Goal: Task Accomplishment & Management: Manage account settings

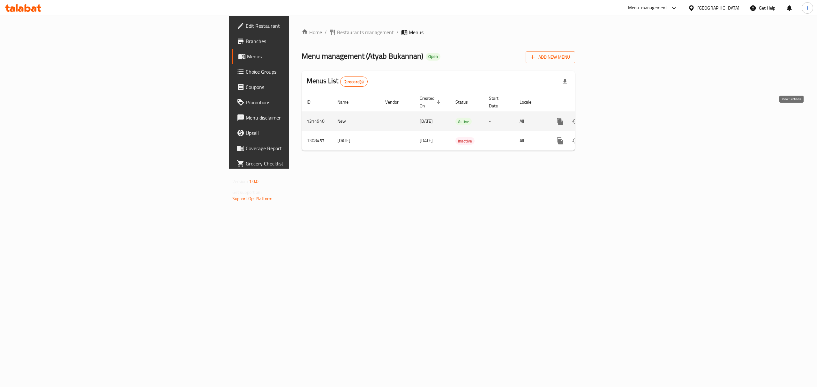
click at [613, 115] on link "enhanced table" at bounding box center [605, 121] width 15 height 15
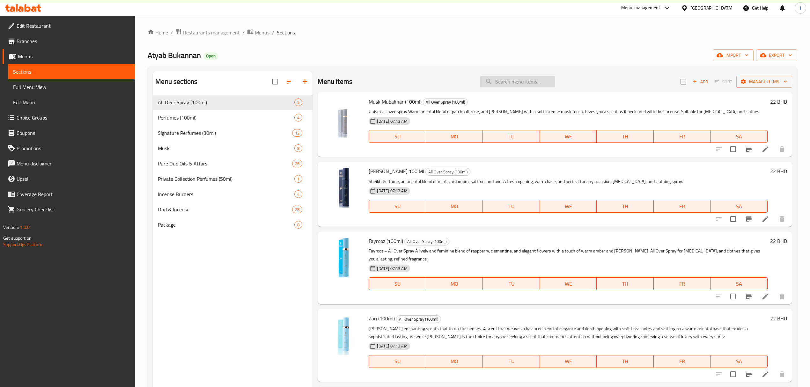
click at [511, 79] on input "search" at bounding box center [517, 81] width 75 height 11
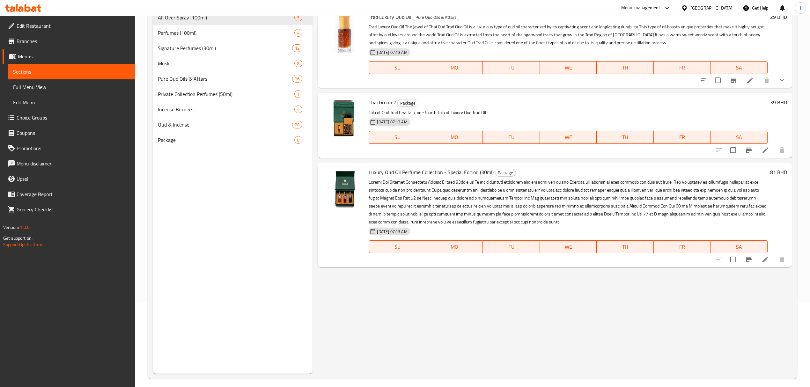
scroll to position [90, 0]
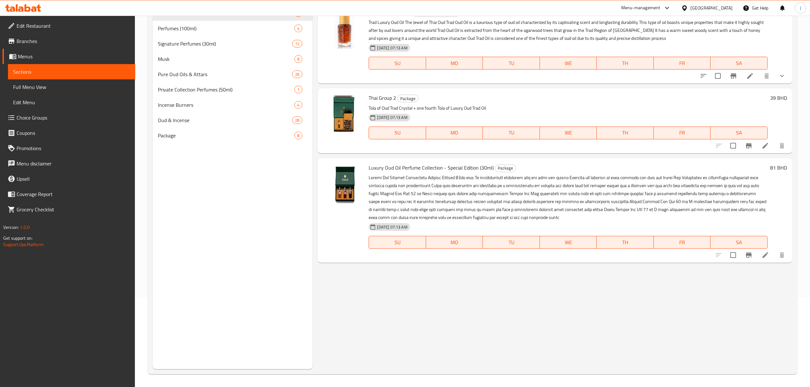
type input "luxury oud"
click at [775, 168] on h6 "81 BHD" at bounding box center [778, 167] width 17 height 9
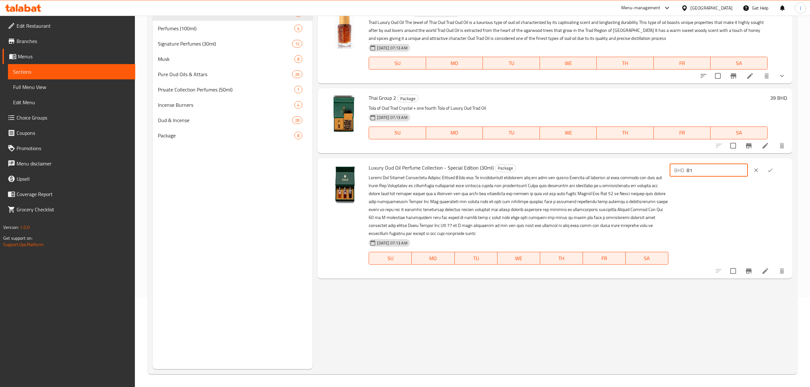
click at [591, 176] on div "Luxury Oud Oil Perfume Collection - Special Edition (30ml) Package [DATE] 07:13…" at bounding box center [577, 218] width 423 height 115
type input "117"
click at [774, 172] on icon "ok" at bounding box center [770, 170] width 6 height 6
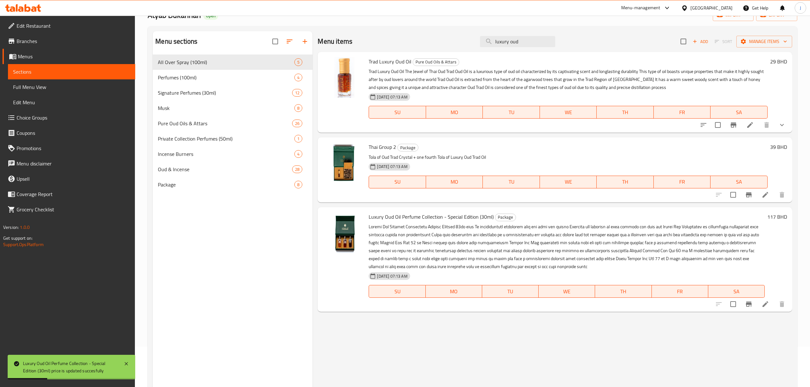
scroll to position [0, 0]
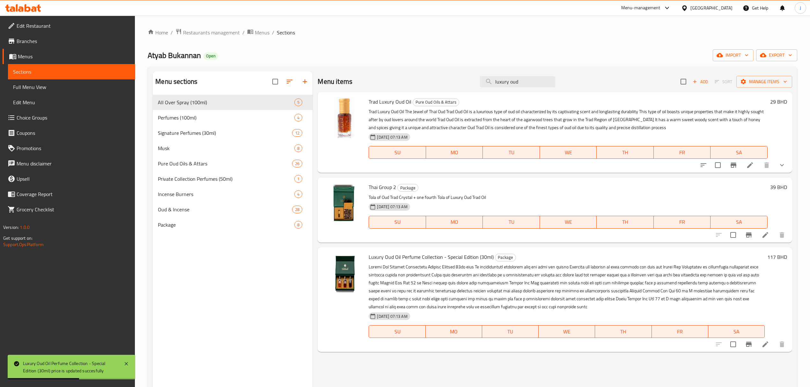
drag, startPoint x: 486, startPoint y: 84, endPoint x: 435, endPoint y: 81, distance: 51.1
click at [435, 81] on div "Menu items luxury oud Add Sort Manage items" at bounding box center [555, 81] width 474 height 21
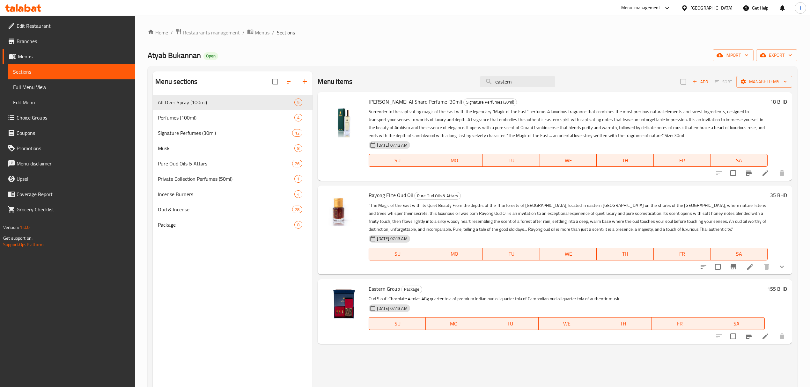
type input "eastern"
click at [774, 289] on h6 "155 BHD" at bounding box center [778, 289] width 20 height 9
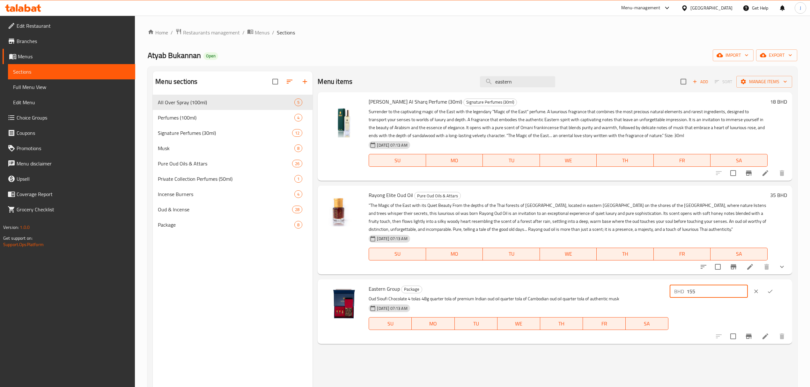
drag, startPoint x: 729, startPoint y: 290, endPoint x: 649, endPoint y: 276, distance: 81.6
click at [651, 276] on div "Menu items eastern Add Sort Manage items [PERSON_NAME] Al Sharq Perfume (30ml) …" at bounding box center [553, 264] width 480 height 387
type input "224"
click at [774, 295] on icon "ok" at bounding box center [770, 291] width 6 height 6
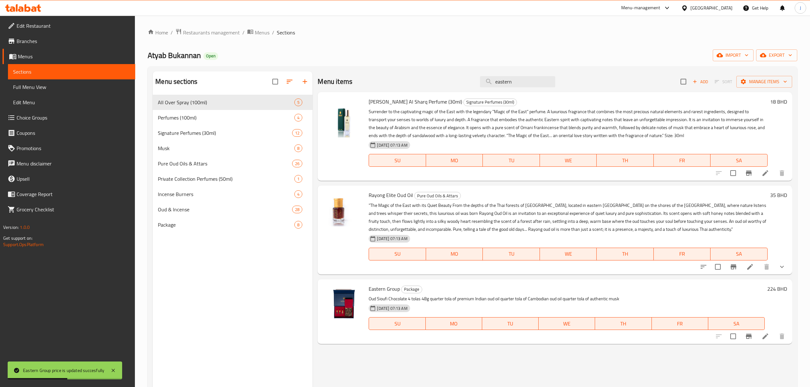
drag, startPoint x: 522, startPoint y: 85, endPoint x: 428, endPoint y: 87, distance: 94.1
click at [430, 87] on div "Menu items eastern Add Sort Manage items" at bounding box center [555, 81] width 474 height 21
click at [520, 84] on input "eastern" at bounding box center [517, 81] width 75 height 11
drag, startPoint x: 519, startPoint y: 84, endPoint x: 461, endPoint y: 86, distance: 58.1
click at [461, 86] on div "Menu items eastern Add Sort Manage items" at bounding box center [555, 81] width 474 height 21
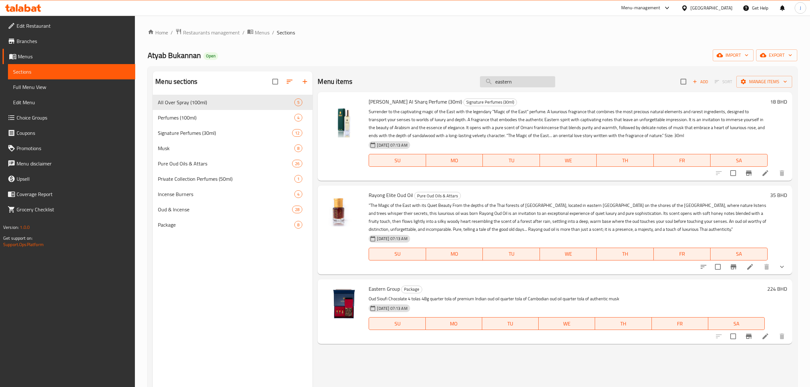
click at [518, 84] on input "eastern" at bounding box center [517, 81] width 75 height 11
drag, startPoint x: 518, startPoint y: 83, endPoint x: 450, endPoint y: 78, distance: 68.8
click at [450, 78] on div "Menu items eastern Add Sort Manage items" at bounding box center [555, 81] width 474 height 21
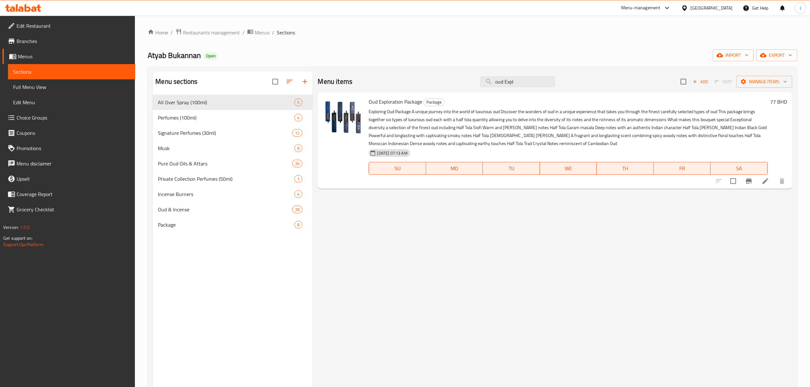
type input "oud Expl"
click at [775, 103] on h6 "77 BHD" at bounding box center [778, 101] width 17 height 9
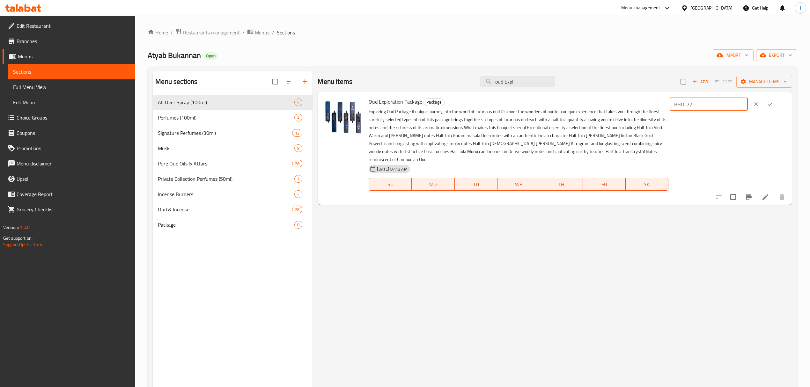
drag, startPoint x: 684, startPoint y: 106, endPoint x: 647, endPoint y: 107, distance: 37.0
click at [647, 107] on div "Oud Exploration Package Package Exploring Oud Package A unique journey into the…" at bounding box center [577, 149] width 423 height 108
type input "110"
click at [774, 105] on icon "ok" at bounding box center [770, 104] width 6 height 6
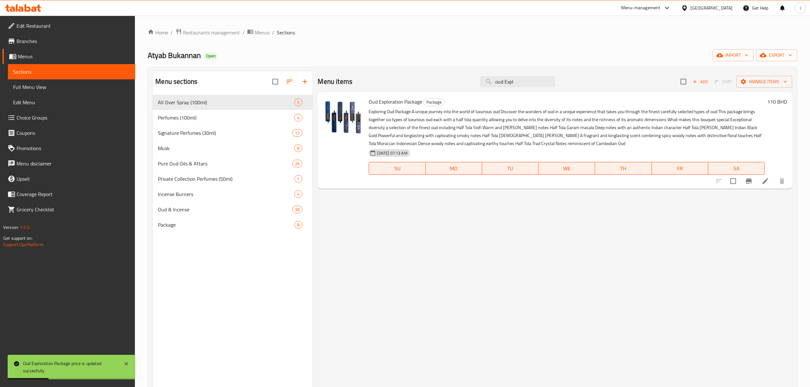
click at [515, 76] on div "Menu items oud Expl Add Sort Manage items" at bounding box center [555, 81] width 474 height 21
drag, startPoint x: 521, startPoint y: 84, endPoint x: 443, endPoint y: 84, distance: 77.8
click at [443, 84] on div "Menu items oud Expl Add Sort Manage items" at bounding box center [555, 81] width 474 height 21
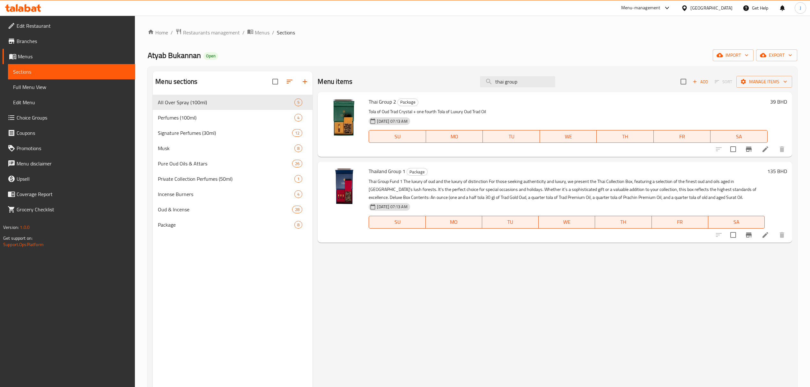
type input "thai group"
click at [774, 101] on h6 "39 BHD" at bounding box center [778, 101] width 17 height 9
drag, startPoint x: 708, startPoint y: 106, endPoint x: 665, endPoint y: 102, distance: 43.6
click at [665, 102] on div "Thai Group 2 Package Tola of Oud Trad Crystal + one fourth Tola of Luxury Oud T…" at bounding box center [577, 125] width 423 height 60
type input "58"
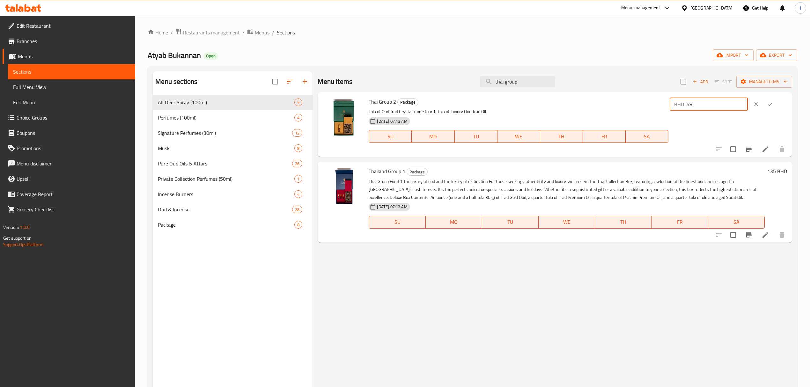
click at [774, 107] on icon "ok" at bounding box center [770, 104] width 6 height 6
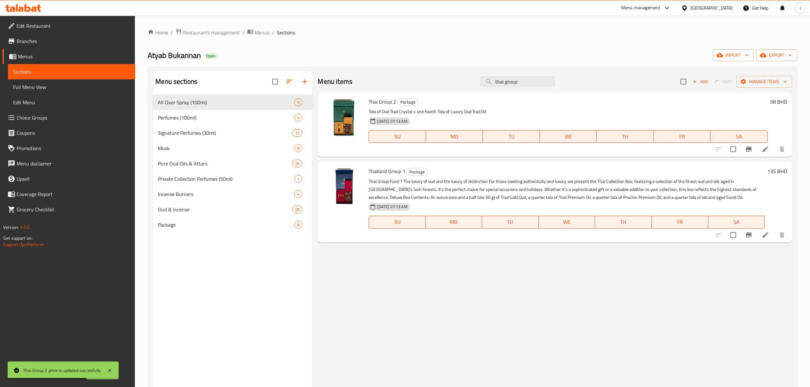
click at [772, 171] on h6 "135 BHD" at bounding box center [778, 171] width 20 height 9
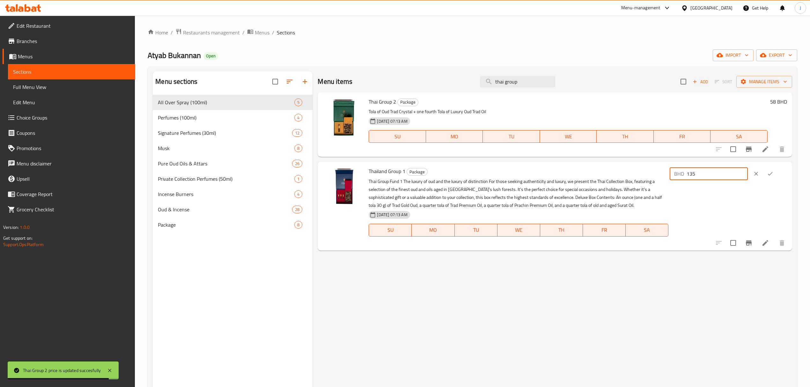
drag, startPoint x: 725, startPoint y: 171, endPoint x: 614, endPoint y: 163, distance: 112.0
click at [614, 163] on div "Thailand Group 1 Package Thai Group Fund 1 The luxury of oud and the luxury of …" at bounding box center [555, 206] width 474 height 89
type input "198"
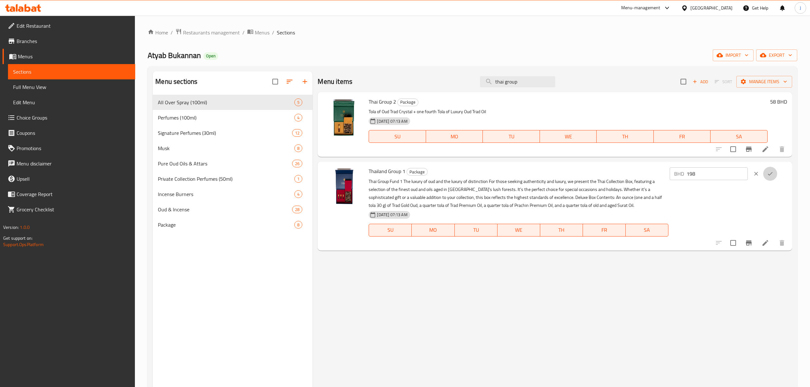
click at [773, 173] on icon "ok" at bounding box center [770, 174] width 6 height 6
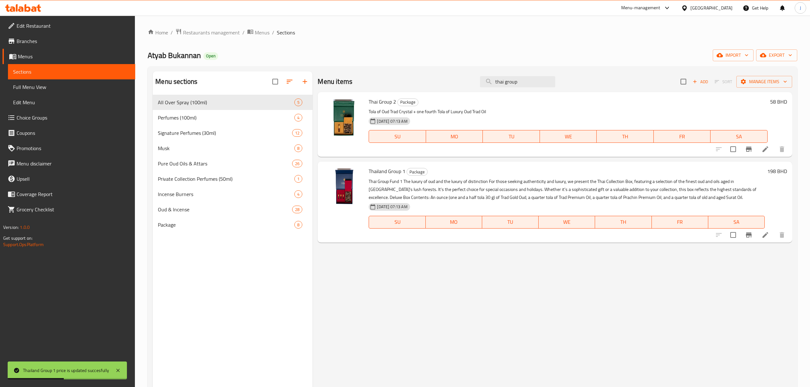
drag, startPoint x: 461, startPoint y: 84, endPoint x: 448, endPoint y: 83, distance: 12.8
click at [448, 83] on div "Menu items thai group Add Sort Manage items" at bounding box center [555, 81] width 474 height 21
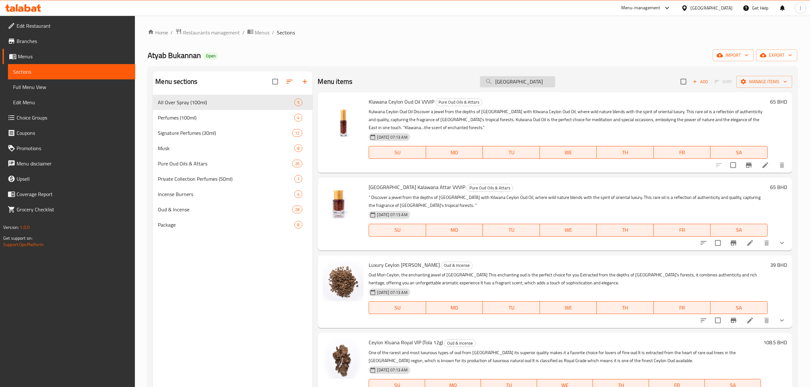
click at [516, 83] on input "[GEOGRAPHIC_DATA]" at bounding box center [517, 81] width 75 height 11
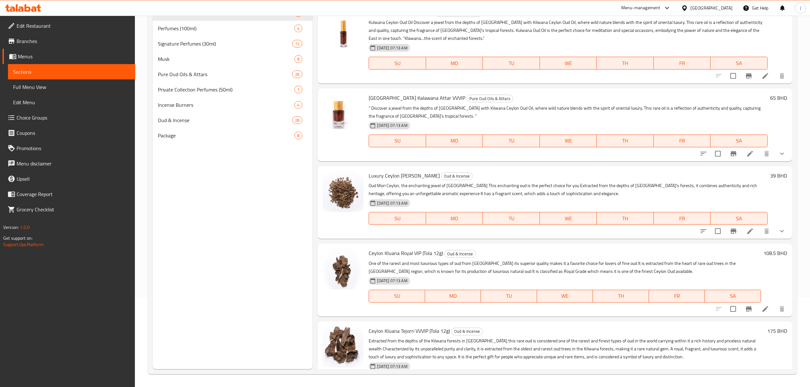
type input "[GEOGRAPHIC_DATA]"
click at [770, 98] on h6 "65 BHD" at bounding box center [778, 97] width 17 height 9
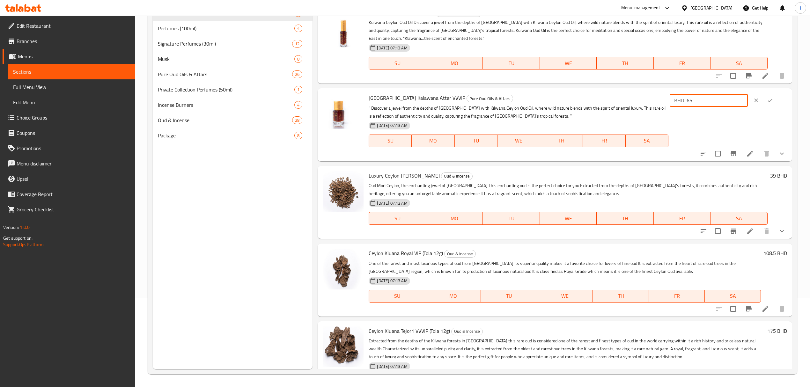
drag, startPoint x: 714, startPoint y: 100, endPoint x: 619, endPoint y: 102, distance: 95.1
click at [619, 102] on div "[GEOGRAPHIC_DATA] Kalawana Attar VVVIP Pure Oud Oils & Attars " Discover a jewe…" at bounding box center [577, 125] width 423 height 68
type input "250"
click at [767, 100] on icon "ok" at bounding box center [770, 100] width 6 height 6
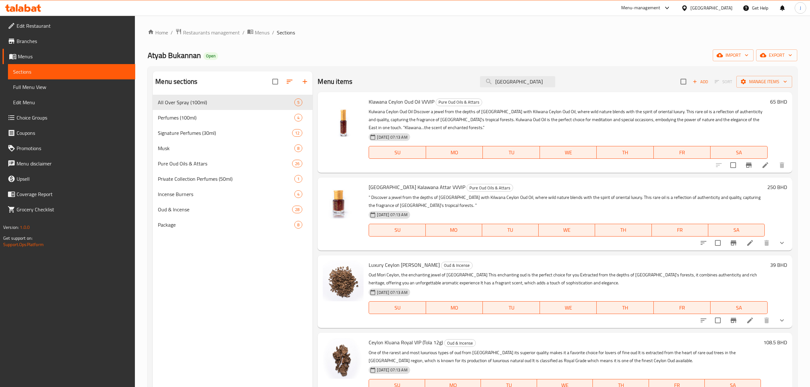
drag, startPoint x: 517, startPoint y: 84, endPoint x: 448, endPoint y: 88, distance: 68.7
click at [448, 88] on div "Menu items [GEOGRAPHIC_DATA] Add Sort Manage items" at bounding box center [555, 81] width 474 height 21
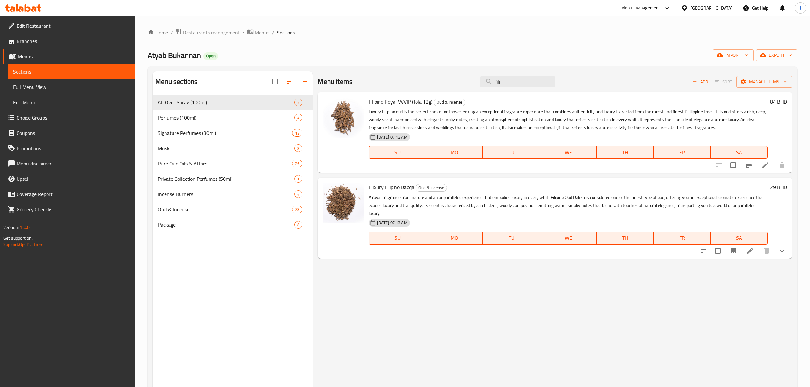
type input "fili"
click at [775, 101] on h6 "84 BHD" at bounding box center [778, 101] width 17 height 9
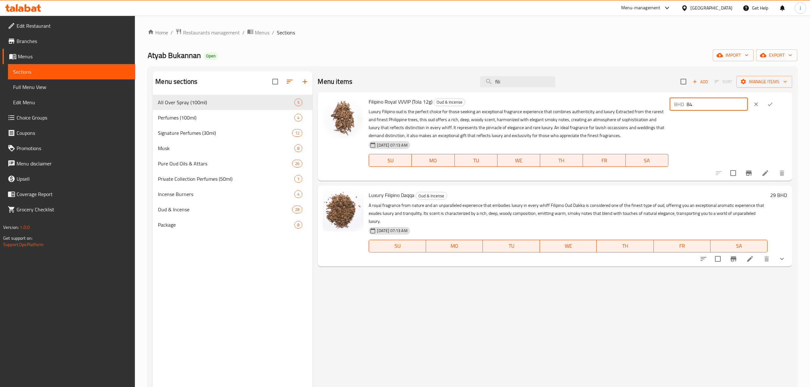
drag, startPoint x: 717, startPoint y: 101, endPoint x: 574, endPoint y: 94, distance: 143.1
click at [575, 94] on div "Filipino Royal VVVIP (Tola 12g) Oud & Incense Luxury Filipino oud is the perfec…" at bounding box center [555, 136] width 474 height 89
type input "114"
click at [773, 105] on icon "ok" at bounding box center [770, 105] width 5 height 4
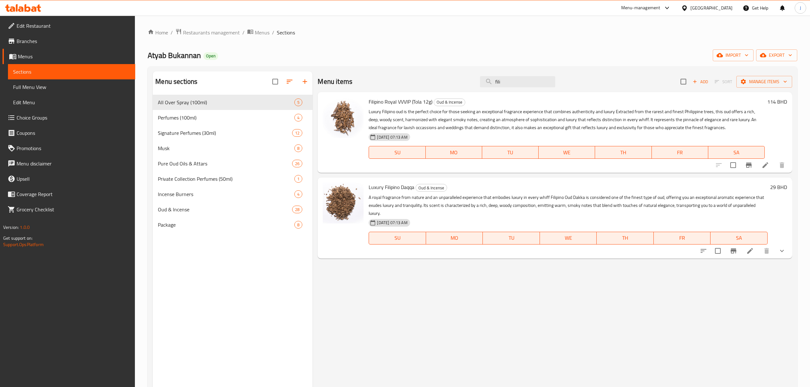
drag, startPoint x: 526, startPoint y: 83, endPoint x: 457, endPoint y: 83, distance: 68.9
click at [457, 83] on div "Menu items fili Add Sort Manage items" at bounding box center [555, 81] width 474 height 21
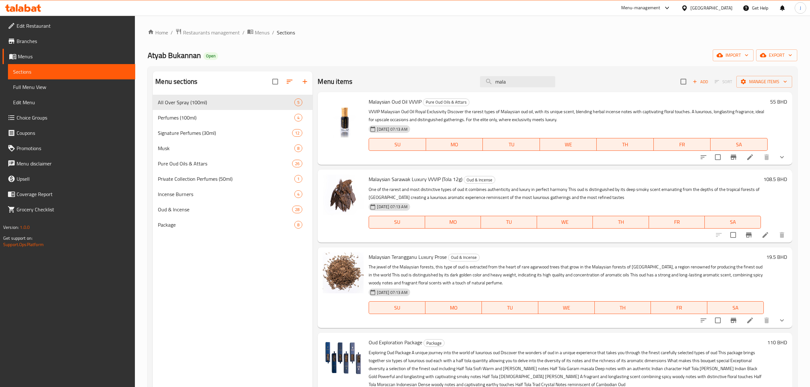
type input "mala"
click at [775, 178] on h6 "108.5 BHD" at bounding box center [776, 179] width 24 height 9
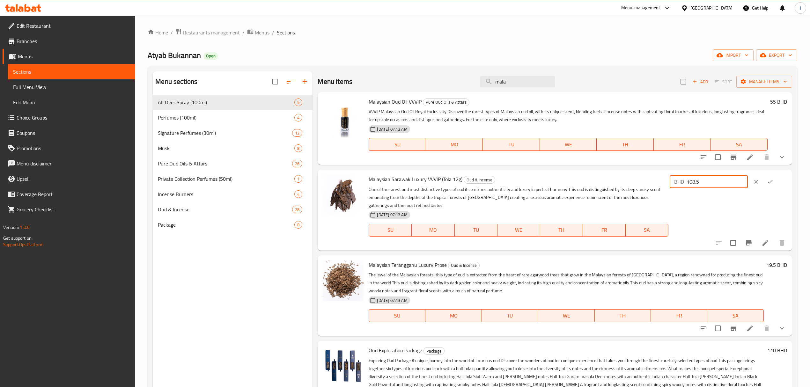
drag, startPoint x: 717, startPoint y: 181, endPoint x: 669, endPoint y: 184, distance: 47.7
click at [669, 184] on div "Malaysian Sarawak Luxury VVVIP (Tola 12g) Oud & Incense One of the rarest and m…" at bounding box center [577, 210] width 423 height 76
type input "155"
click at [774, 185] on icon "ok" at bounding box center [770, 182] width 6 height 6
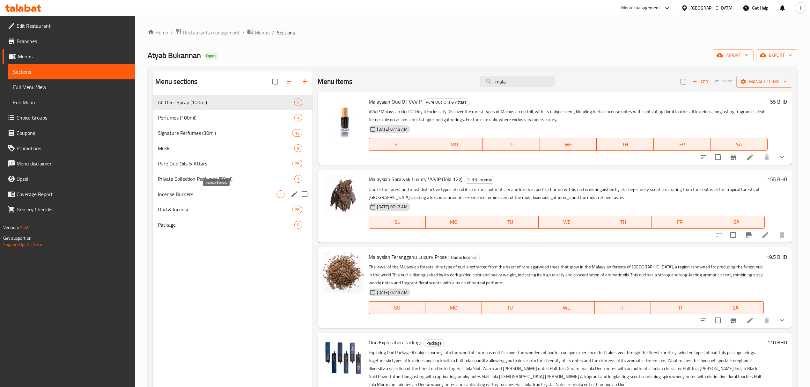
click at [175, 195] on span "Incense Burners" at bounding box center [217, 194] width 119 height 8
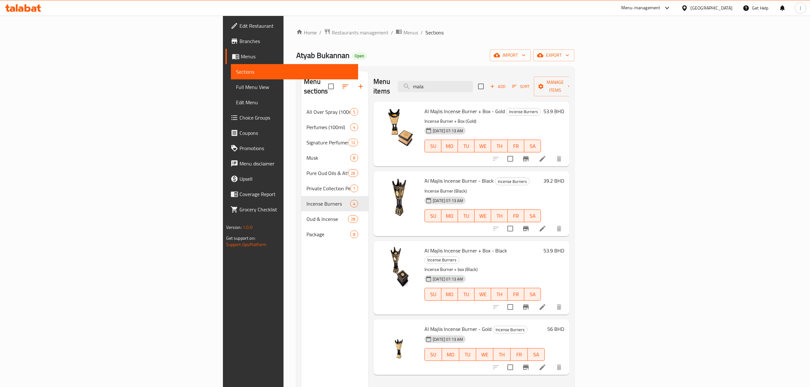
click at [564, 107] on h6 "53.9 BHD" at bounding box center [554, 111] width 21 height 9
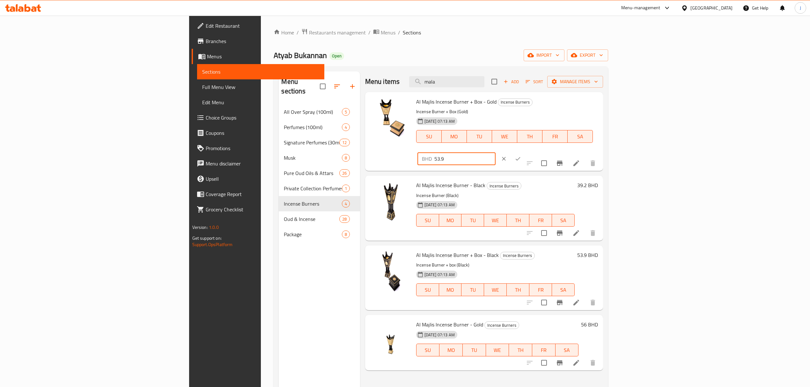
drag, startPoint x: 720, startPoint y: 105, endPoint x: 600, endPoint y: 101, distance: 120.3
click at [600, 101] on div "Al Majlis Incense Burner + Box - Gold Incense Burners Incense Burner + Box (Gol…" at bounding box center [507, 132] width 187 height 74
type input "77"
click at [521, 156] on icon "ok" at bounding box center [518, 159] width 6 height 6
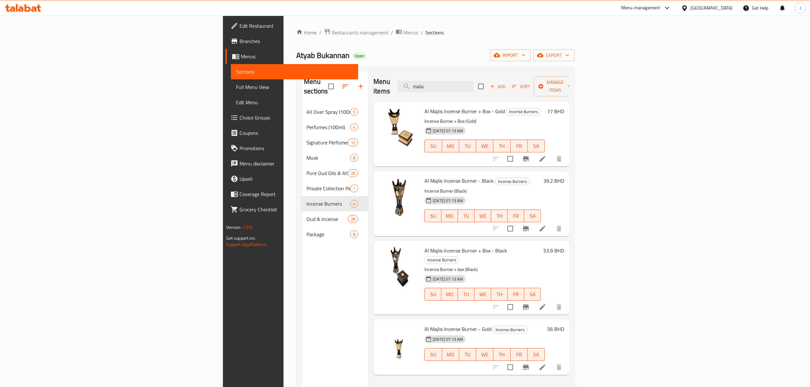
click at [564, 176] on h6 "39.2 BHD" at bounding box center [554, 180] width 21 height 9
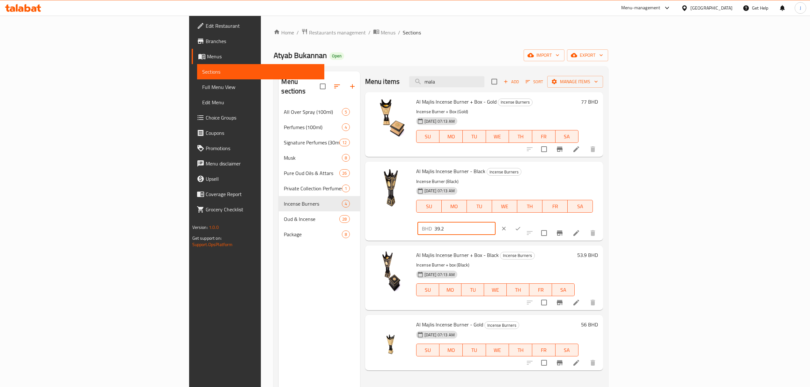
click at [601, 175] on div "Al Majlis Incense Burner - Black Incense Burners Incense Burner (Black) [DATE] …" at bounding box center [507, 201] width 187 height 74
type input "56"
click at [525, 222] on button "ok" at bounding box center [518, 229] width 14 height 14
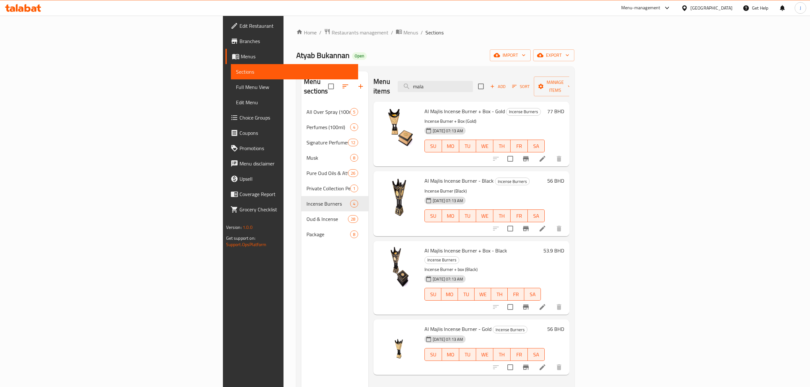
click at [564, 246] on h6 "53.9 BHD" at bounding box center [554, 250] width 21 height 9
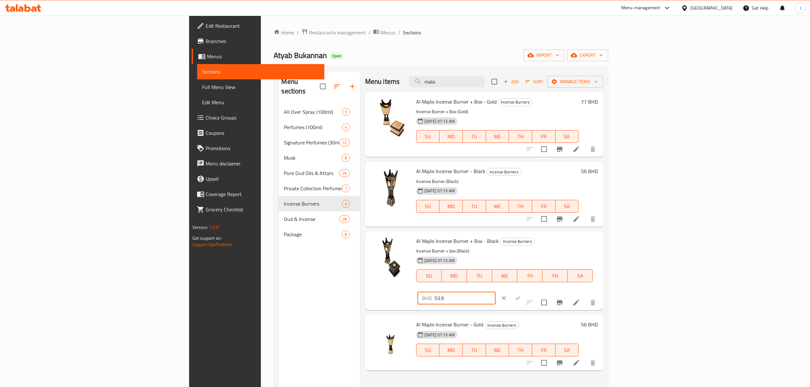
drag, startPoint x: 729, startPoint y: 243, endPoint x: 637, endPoint y: 242, distance: 91.9
click at [601, 242] on div "Al Majlis Incense Burner + Box - Black Incense Burners Incense Burner + box (Bl…" at bounding box center [507, 271] width 187 height 74
type input "77"
click at [521, 295] on icon "ok" at bounding box center [518, 298] width 6 height 6
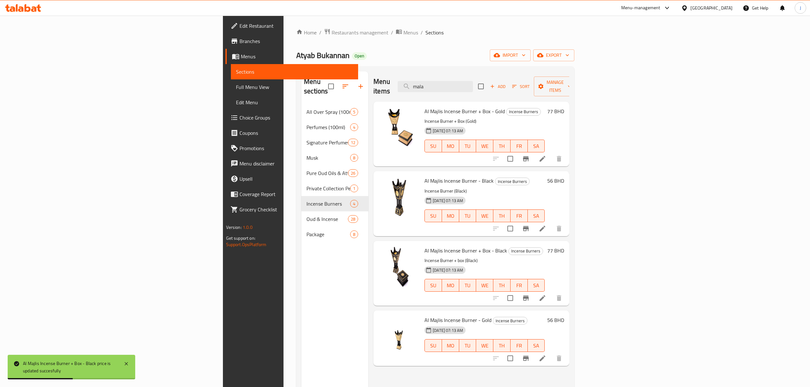
drag, startPoint x: 505, startPoint y: 85, endPoint x: 304, endPoint y: 92, distance: 200.8
click at [304, 92] on div "Menu sections All Over Spray (100ml) 5 Perfumes (100ml) 4 Signature Perfumes (3…" at bounding box center [435, 264] width 268 height 387
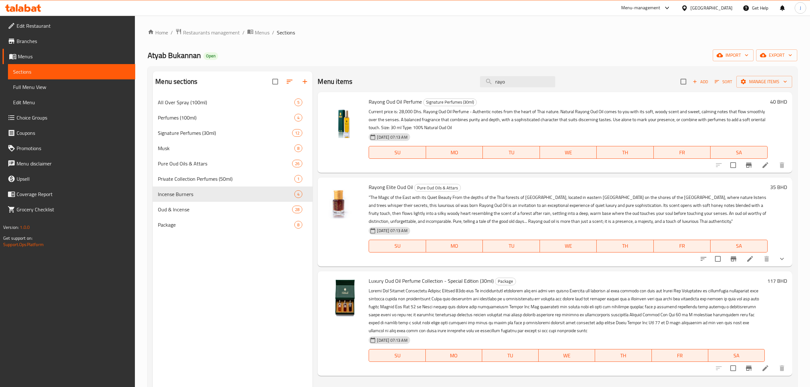
type input "rayo"
click at [777, 101] on h6 "40 BHD" at bounding box center [778, 101] width 17 height 9
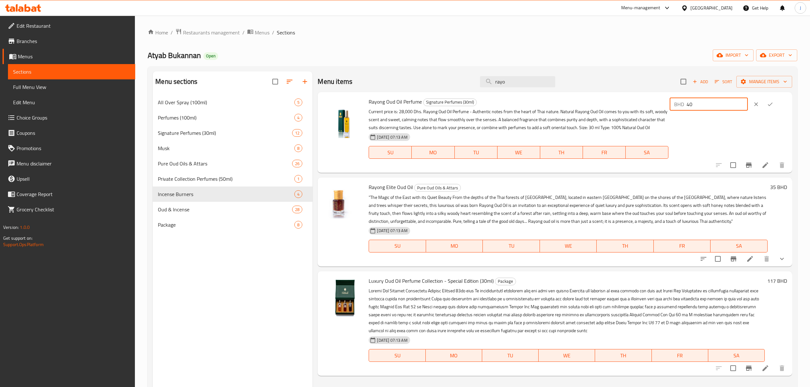
drag, startPoint x: 713, startPoint y: 108, endPoint x: 672, endPoint y: 109, distance: 40.8
click at [672, 109] on div "Rayong Oud Oil Perfume Signature Perfumes (30ml) Current price is: 28,000 Dhs. …" at bounding box center [577, 133] width 423 height 76
type input "45"
click at [773, 105] on icon "ok" at bounding box center [770, 105] width 5 height 4
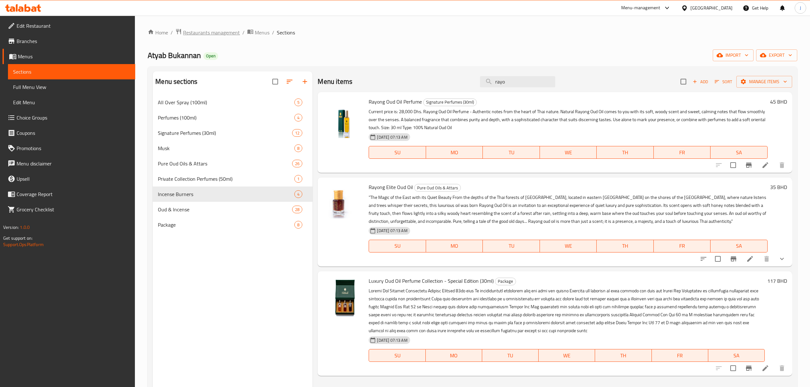
click at [219, 31] on span "Restaurants management" at bounding box center [211, 33] width 57 height 8
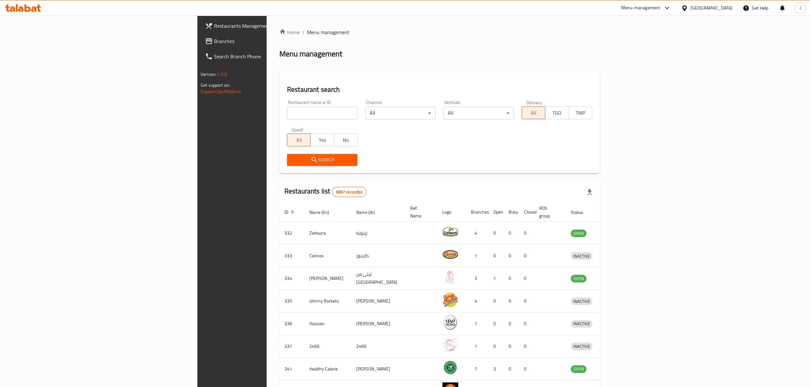
click at [287, 117] on input "search" at bounding box center [322, 113] width 71 height 13
type input "cyra"
click at [292, 162] on span "Search" at bounding box center [322, 160] width 60 height 8
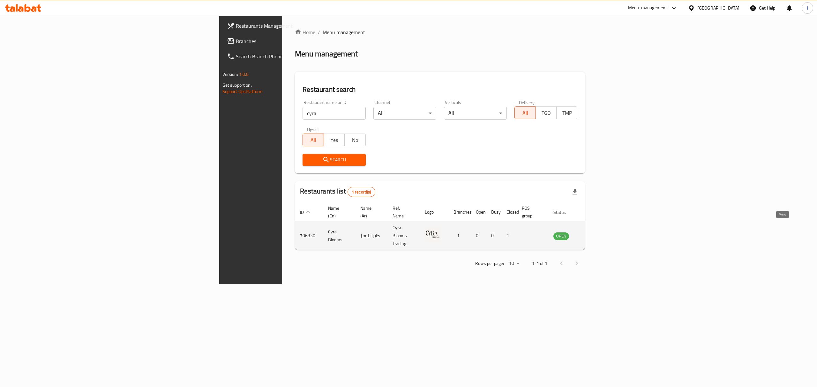
click at [598, 232] on link "enhanced table" at bounding box center [593, 236] width 12 height 8
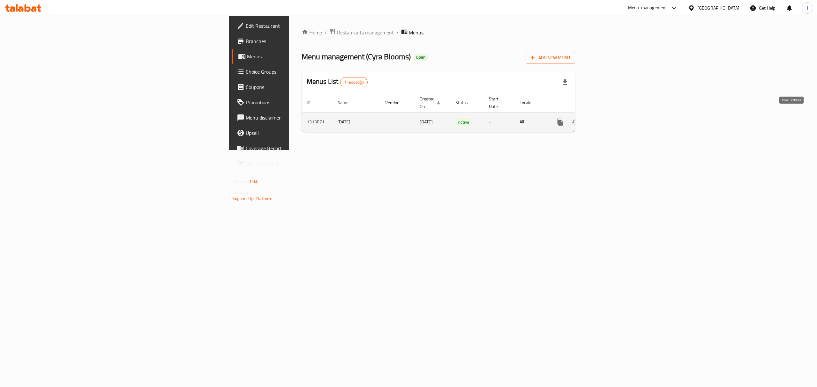
click at [613, 117] on link "enhanced table" at bounding box center [605, 122] width 15 height 15
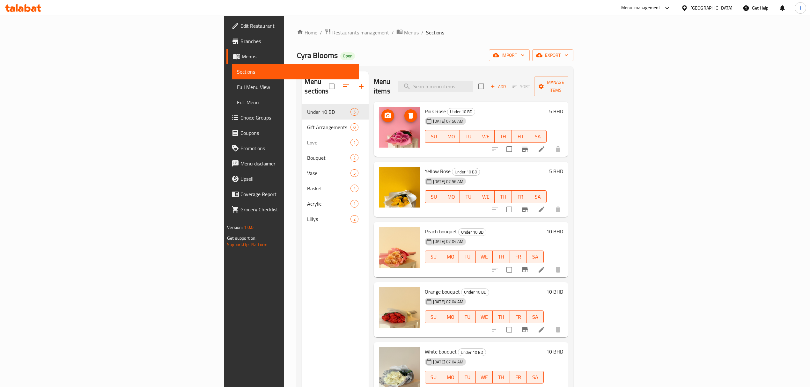
click at [379, 128] on img at bounding box center [399, 127] width 41 height 41
click at [551, 144] on li at bounding box center [542, 149] width 18 height 11
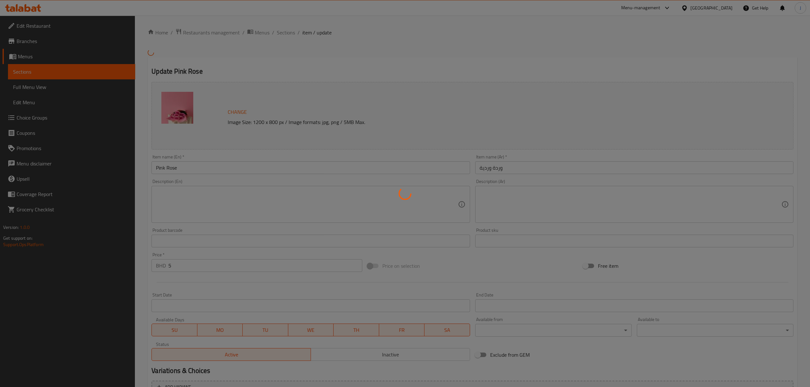
click at [180, 117] on div at bounding box center [405, 193] width 810 height 387
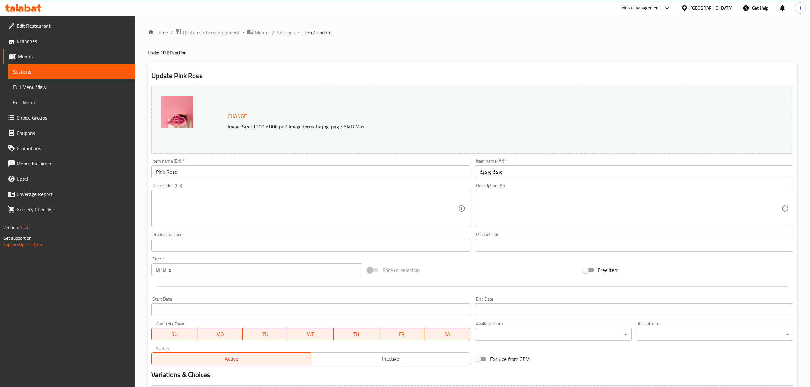
click at [194, 103] on div at bounding box center [193, 120] width 64 height 48
click at [179, 109] on img at bounding box center [177, 112] width 32 height 32
click at [244, 114] on span "Change" at bounding box center [237, 116] width 19 height 9
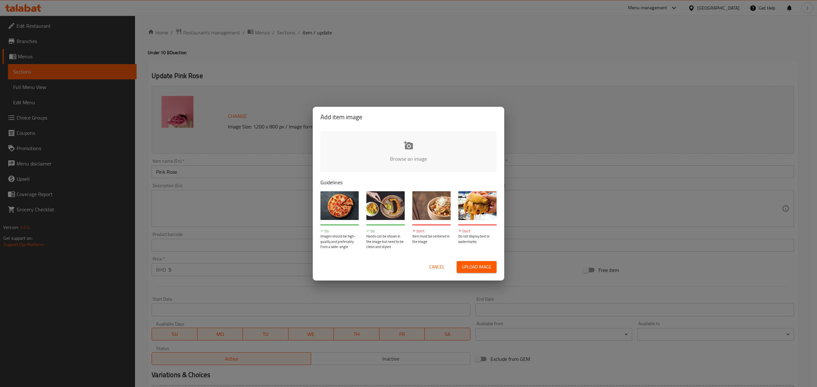
type input "C:\fakepath\IMG-20250921-WA0029.jpg"
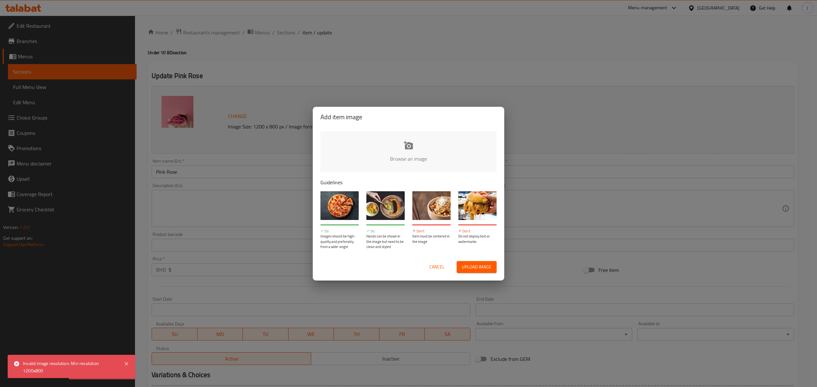
click at [426, 147] on input "file" at bounding box center [623, 161] width 607 height 60
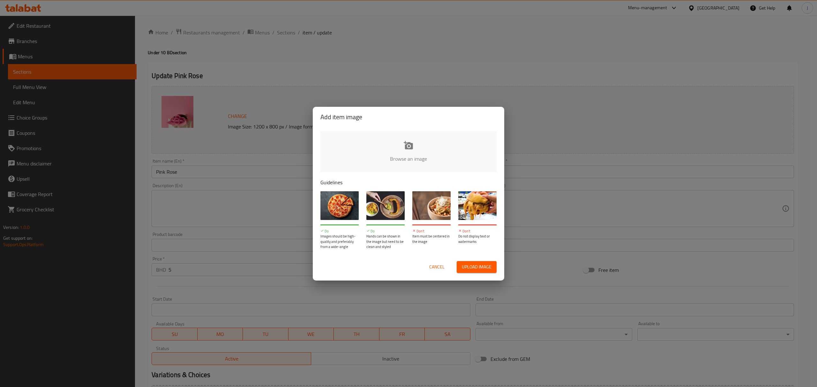
drag, startPoint x: 434, startPoint y: 267, endPoint x: 428, endPoint y: 168, distance: 99.1
click at [435, 174] on div "Add item image Browse an image Guidelines Do Images should be high-quality and …" at bounding box center [408, 194] width 191 height 174
click at [401, 145] on input "file" at bounding box center [623, 161] width 607 height 60
click at [439, 266] on span "Cancel" at bounding box center [436, 267] width 15 height 8
